Goal: Task Accomplishment & Management: Complete application form

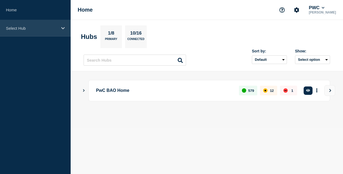
click at [53, 32] on div "Select Hub" at bounding box center [35, 28] width 71 height 16
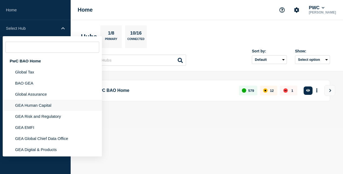
click at [49, 105] on li "GEA Human Capital" at bounding box center [52, 105] width 99 height 11
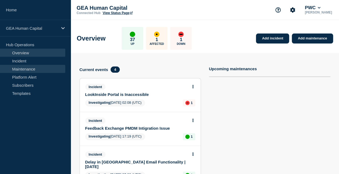
click at [39, 70] on link "Maintenance" at bounding box center [32, 69] width 65 height 8
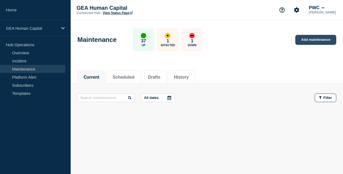
click at [322, 39] on link "Add maintenance" at bounding box center [316, 40] width 41 height 10
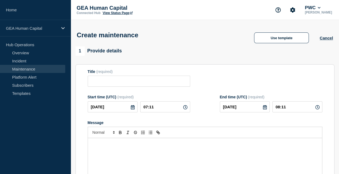
click at [146, 151] on div "Message" at bounding box center [205, 170] width 234 height 65
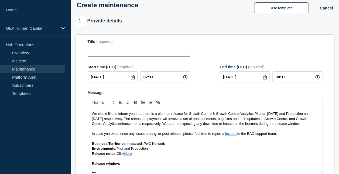
click at [135, 53] on input "Title" at bounding box center [139, 51] width 103 height 11
paste input "Growth Centre Upcoming Releases in [DATE]"
click at [153, 52] on input "Growth Centre Upcoming Releases in [DATE]" at bounding box center [139, 51] width 103 height 11
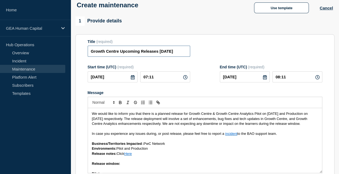
scroll to position [0, 4]
type input "Growth Centre Upcoming Releases - [DATE]"
click at [140, 124] on span "We would like to inform you that there is a planned release for Growth Centre &…" at bounding box center [200, 118] width 217 height 14
click at [133, 78] on icon at bounding box center [133, 77] width 4 height 4
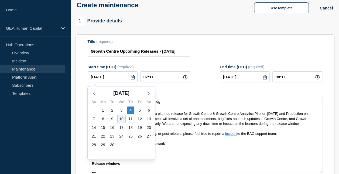
click at [121, 119] on div "10" at bounding box center [122, 119] width 8 height 8
type input "[DATE]"
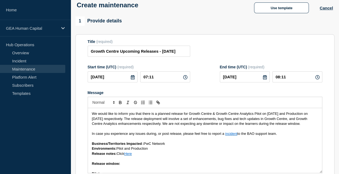
click at [266, 79] on icon at bounding box center [265, 77] width 4 height 4
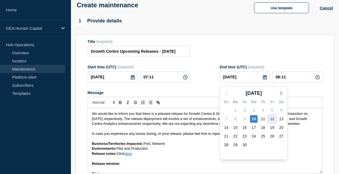
click at [276, 118] on div "12" at bounding box center [273, 119] width 8 height 8
type input "[DATE]"
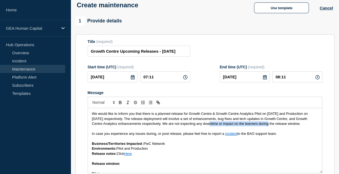
drag, startPoint x: 211, startPoint y: 124, endPoint x: 272, endPoint y: 123, distance: 60.5
click at [272, 123] on span "We would like to inform you that there is a planned release for Growth Centre &…" at bounding box center [200, 118] width 217 height 14
click at [167, 136] on span "In case you experience any issues during, or post release, please feel free to …" at bounding box center [158, 133] width 133 height 4
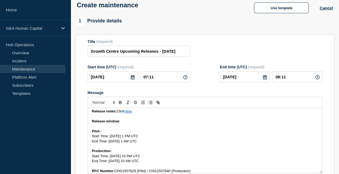
scroll to position [48, 0]
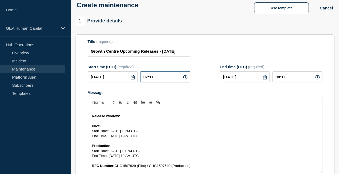
drag, startPoint x: 164, startPoint y: 76, endPoint x: 86, endPoint y: 91, distance: 79.8
click at [86, 91] on section "Title (required) Growth Centre Upcoming Releases - [DATE] Start time (UTC) (req…" at bounding box center [205, 111] width 259 height 155
type input "13:00"
type input "10:00"
drag, startPoint x: 264, startPoint y: 81, endPoint x: 265, endPoint y: 77, distance: 3.9
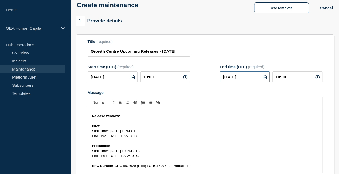
click at [265, 77] on div "[DATE]" at bounding box center [245, 76] width 50 height 11
click at [265, 77] on icon at bounding box center [265, 77] width 4 height 4
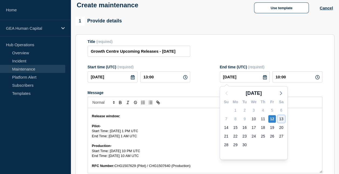
click at [282, 118] on div "13" at bounding box center [282, 119] width 8 height 8
type input "[DATE]"
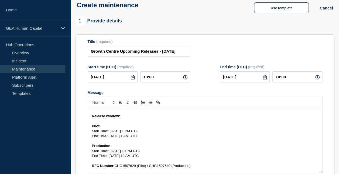
click at [246, 133] on p "Start Time: [DATE] 1 PM UTC" at bounding box center [205, 130] width 226 height 5
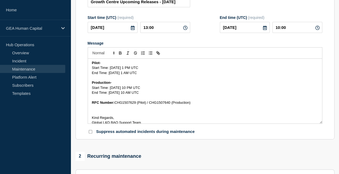
scroll to position [76, 0]
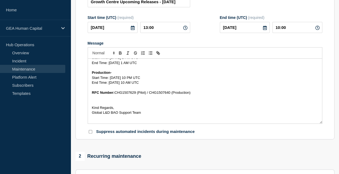
drag, startPoint x: 194, startPoint y: 95, endPoint x: 116, endPoint y: 93, distance: 78.3
click at [116, 93] on p "RFC Number: CHG1507629 (Pilot) / CHG1507640 (Production)" at bounding box center [205, 92] width 226 height 5
copy span "CHG1507629 (Pilot) / CHG1507640 (Production)"
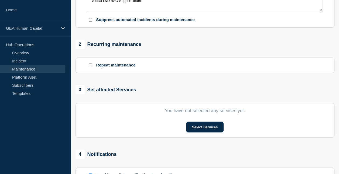
scroll to position [195, 0]
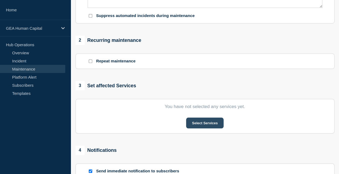
click at [204, 118] on button "Select Services" at bounding box center [205, 122] width 38 height 11
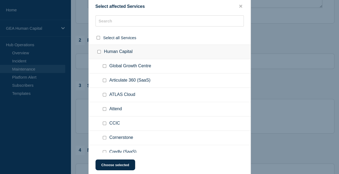
click at [105, 67] on input "Global Growth Centre checkbox" at bounding box center [105, 66] width 4 height 4
checkbox input "true"
click at [118, 168] on button "Choose selected" at bounding box center [116, 164] width 40 height 11
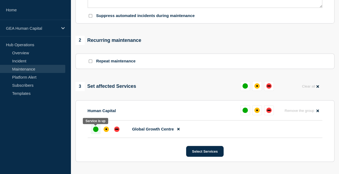
click at [94, 131] on div "up" at bounding box center [95, 128] width 5 height 5
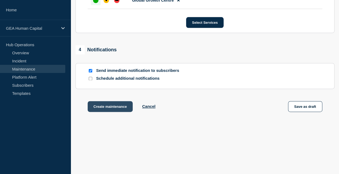
click at [117, 109] on button "Create maintenance" at bounding box center [110, 106] width 45 height 11
